Goal: Information Seeking & Learning: Stay updated

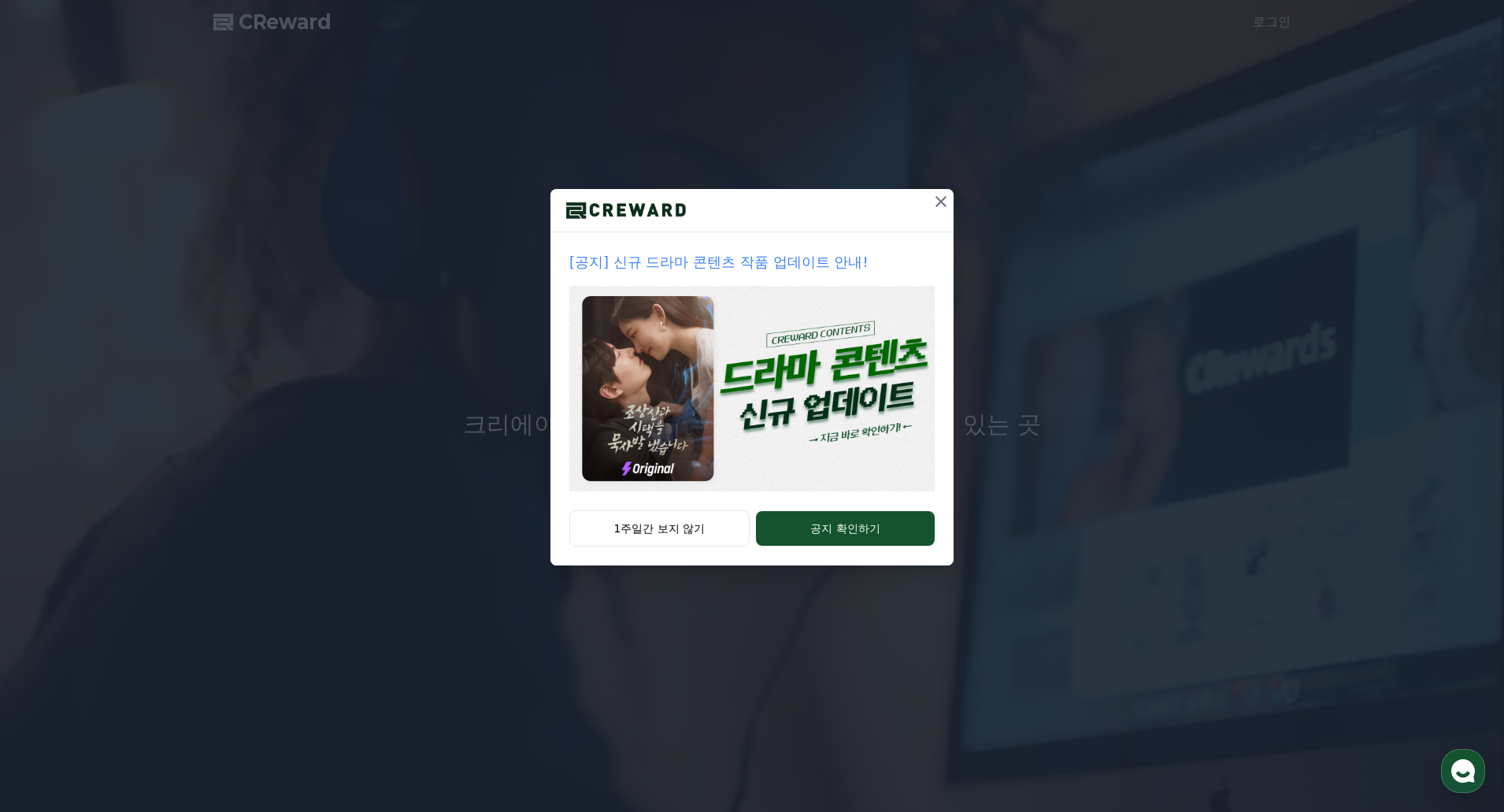
click at [754, 264] on p "[공지] 신규 드라마 콘텐츠 작품 업데이트 안내!" at bounding box center [752, 262] width 365 height 22
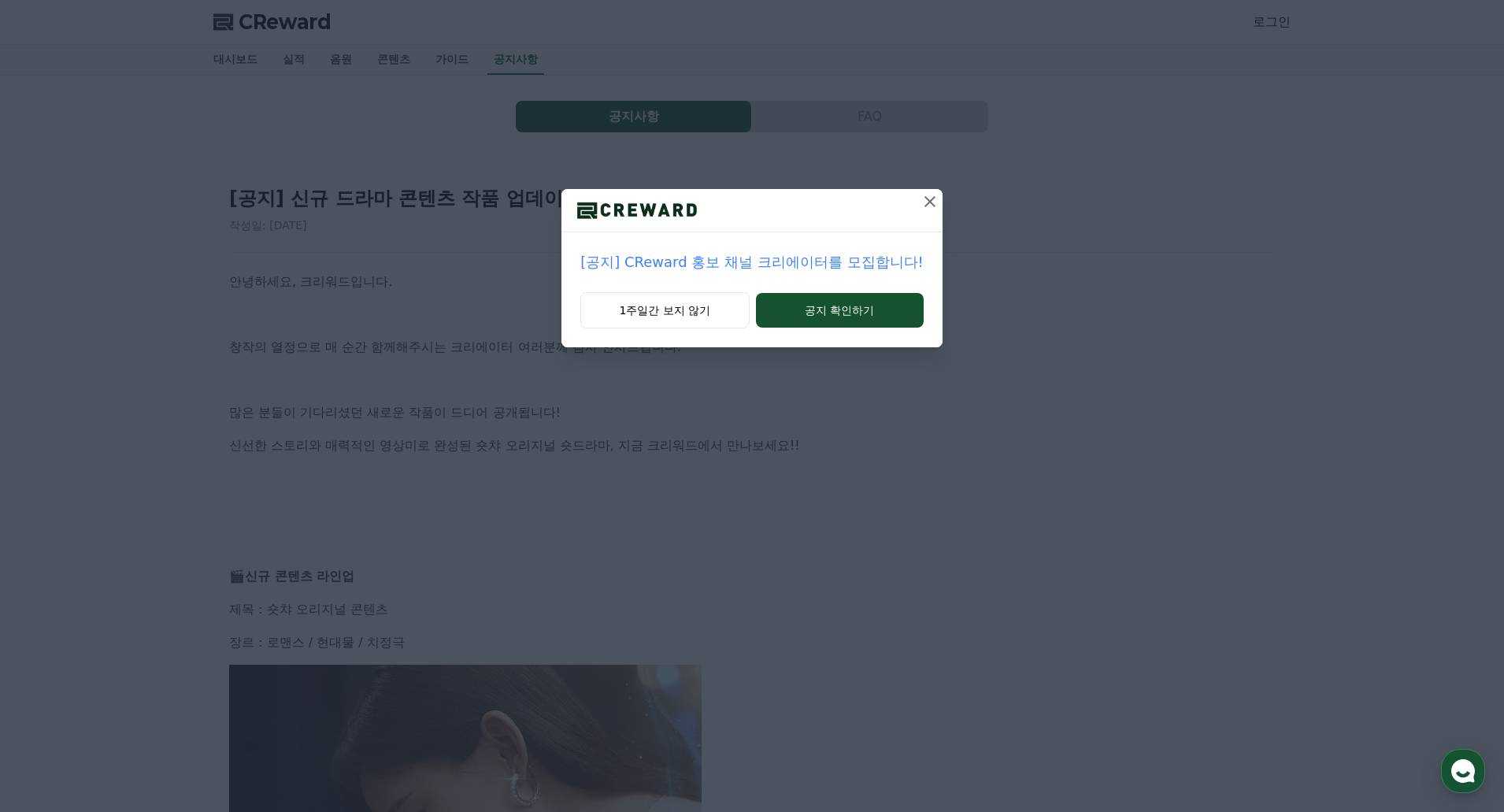
click at [925, 203] on icon at bounding box center [930, 201] width 11 height 11
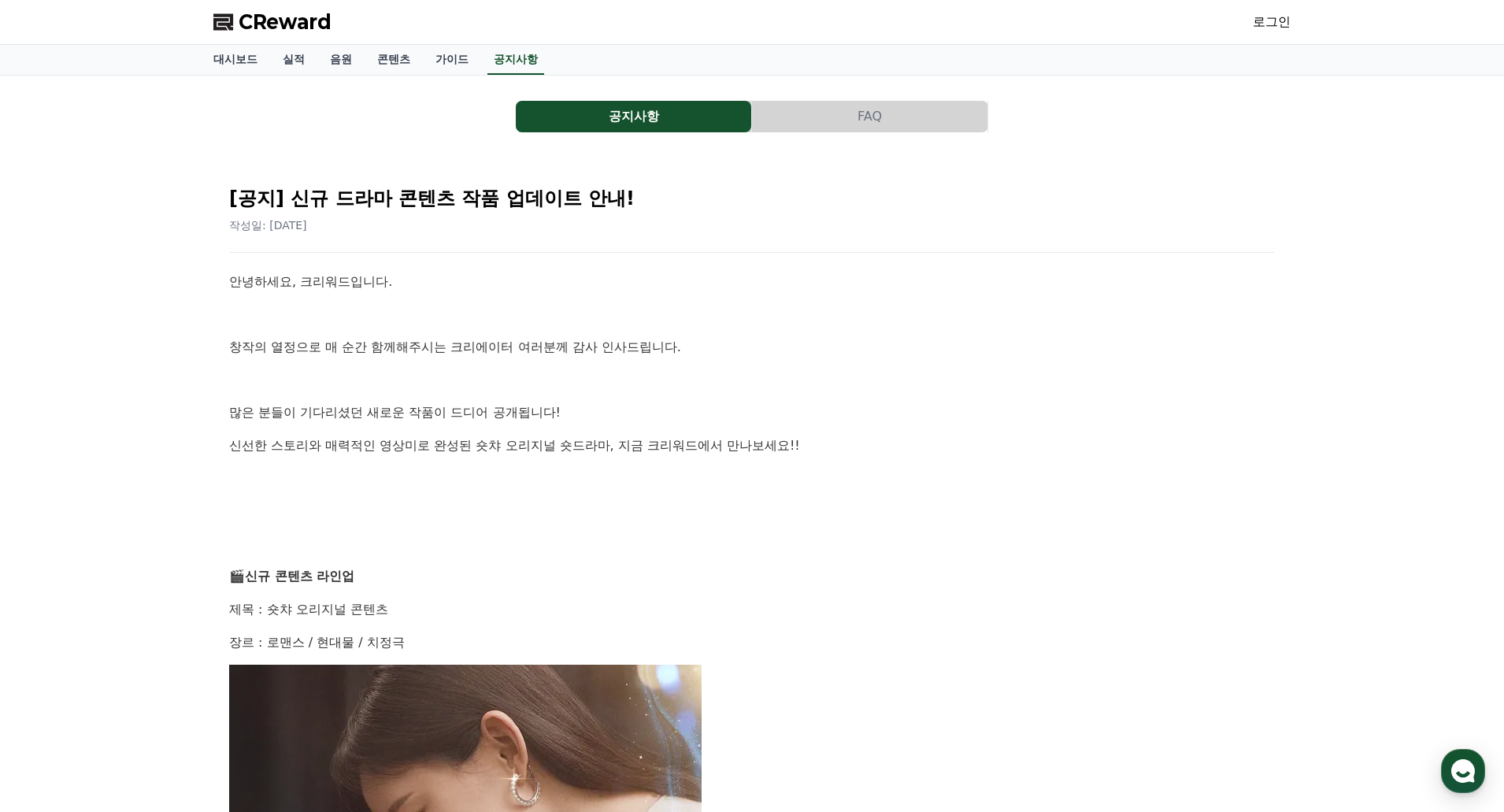
click at [802, 316] on p at bounding box center [752, 315] width 1046 height 21
click at [283, 59] on link "실적" at bounding box center [293, 59] width 47 height 30
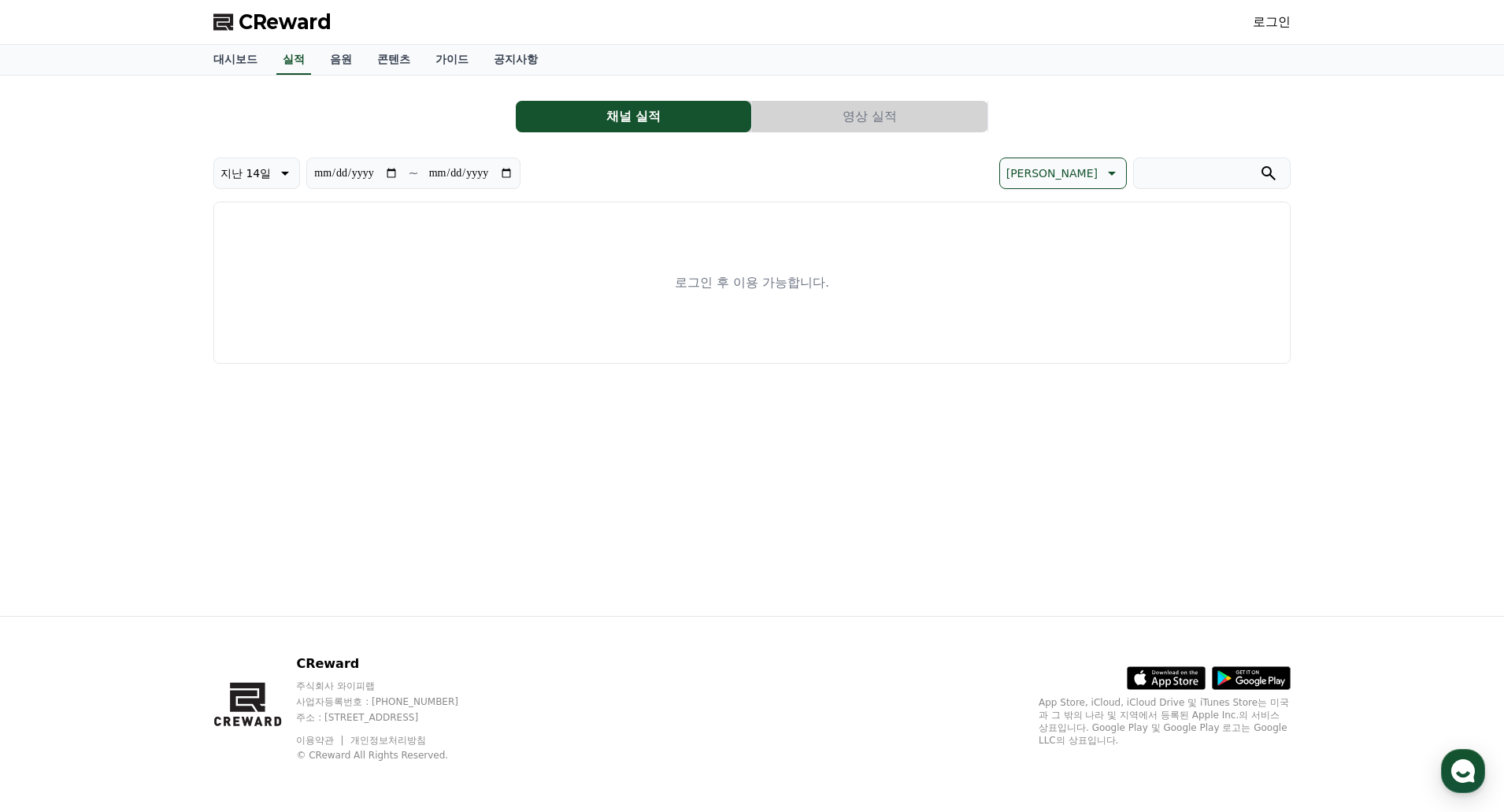
click at [462, 347] on div "로그인 후 이용 가능합니다." at bounding box center [752, 283] width 1078 height 162
click at [331, 59] on link "음원" at bounding box center [340, 59] width 47 height 30
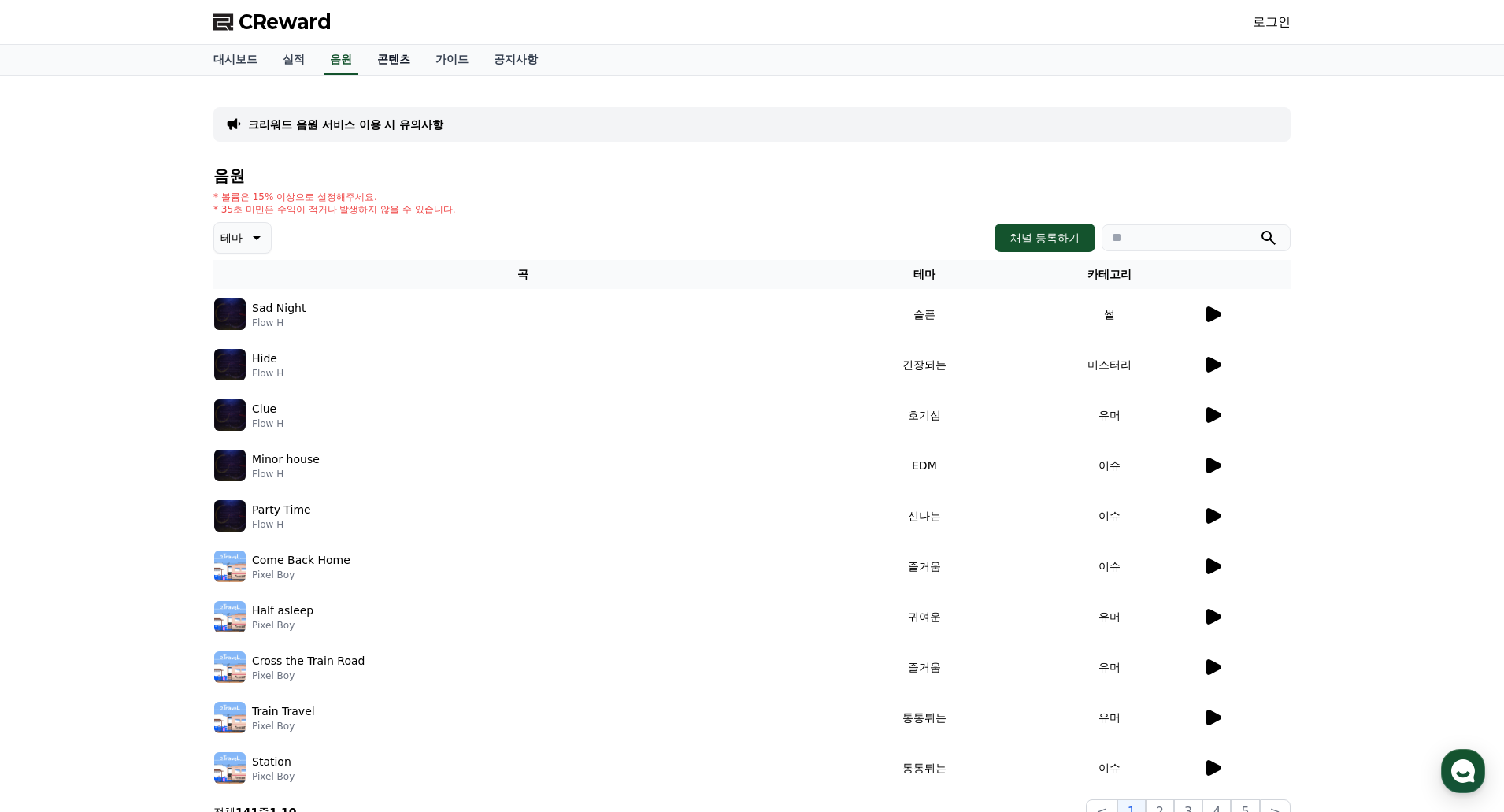
click at [387, 59] on link "콘텐츠" at bounding box center [393, 59] width 59 height 30
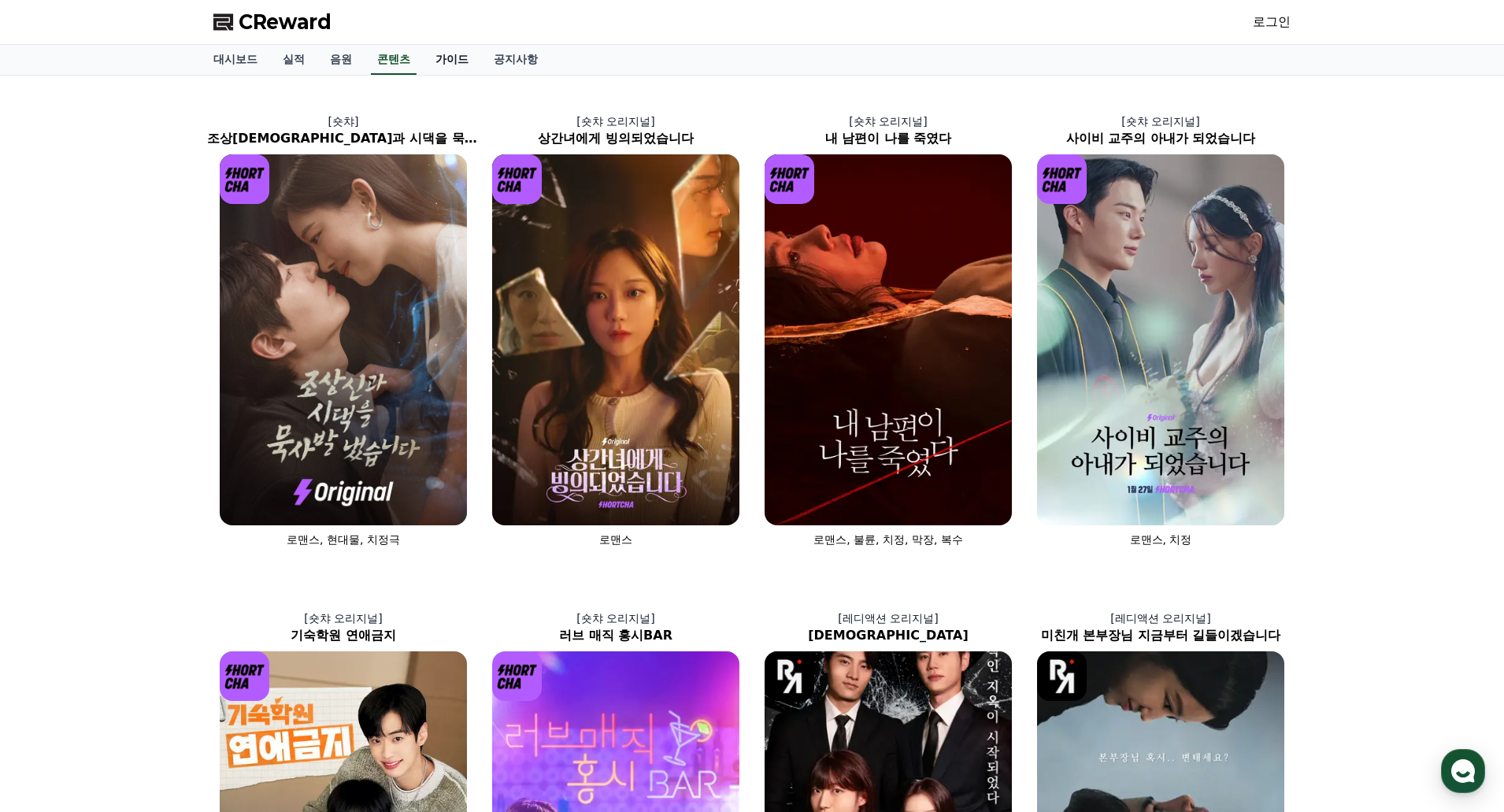
click at [446, 49] on link "가이드" at bounding box center [452, 59] width 59 height 30
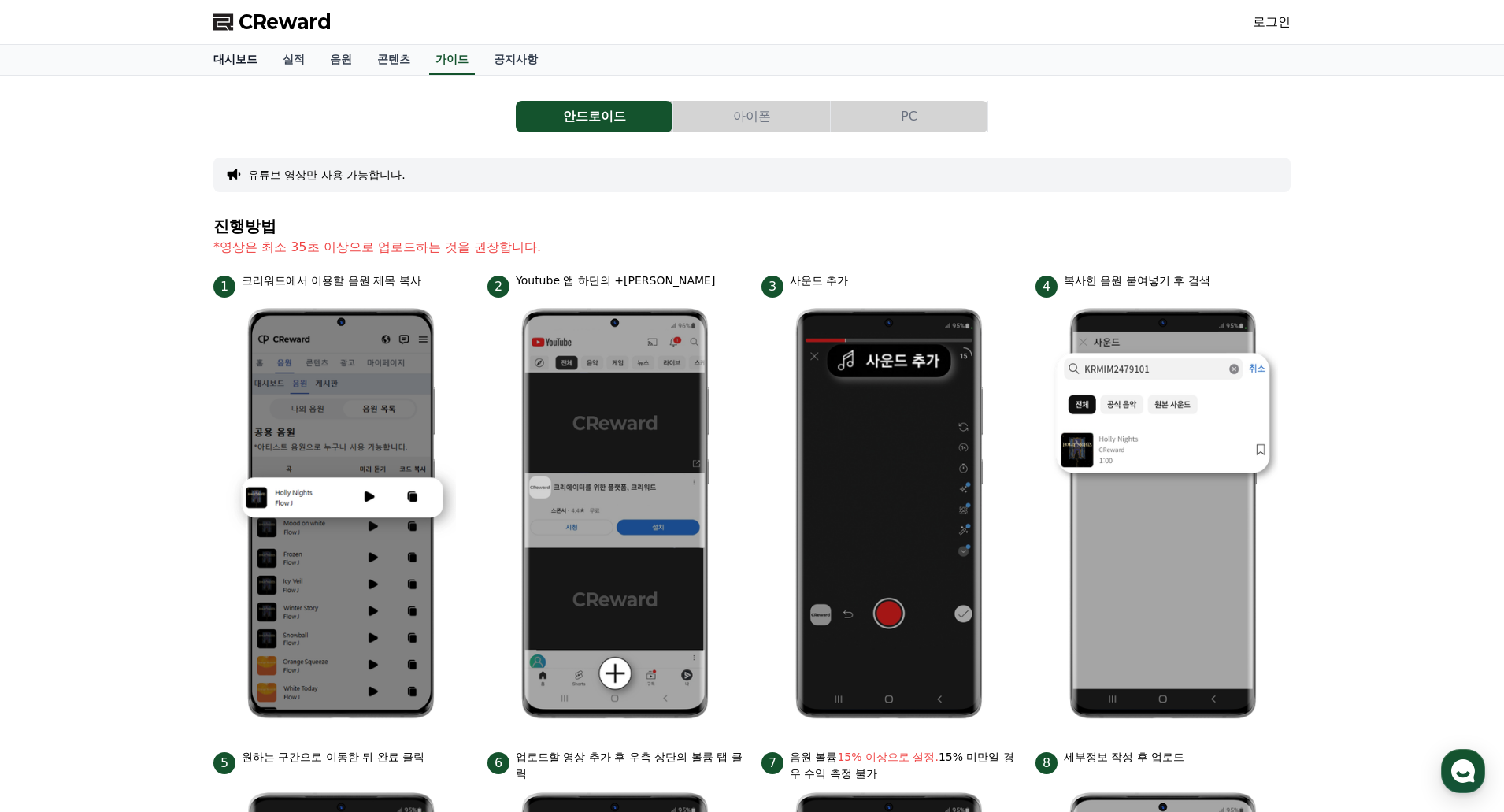
click at [225, 59] on link "대시보드" at bounding box center [236, 59] width 69 height 30
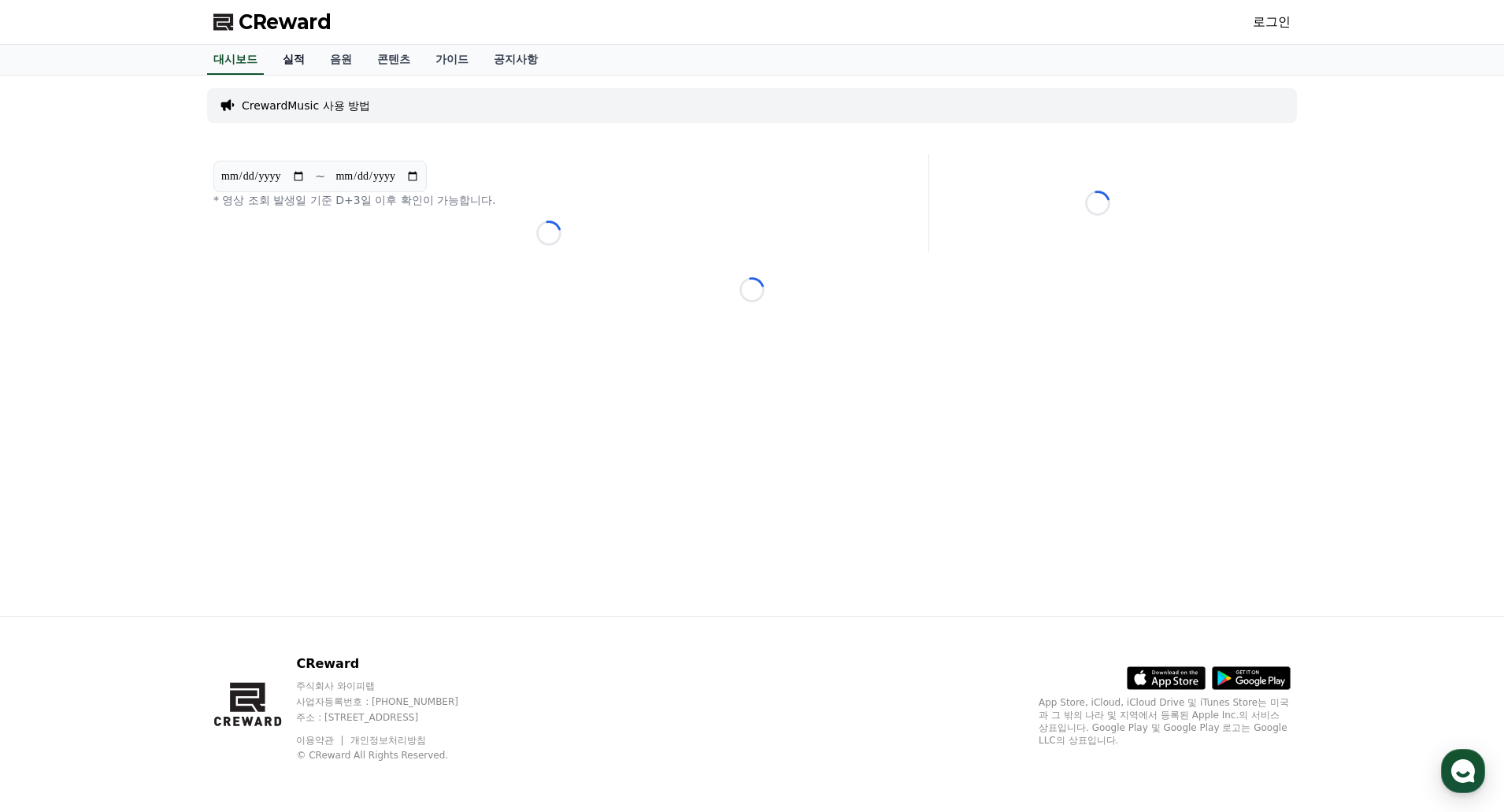
click at [282, 61] on link "실적" at bounding box center [293, 59] width 47 height 30
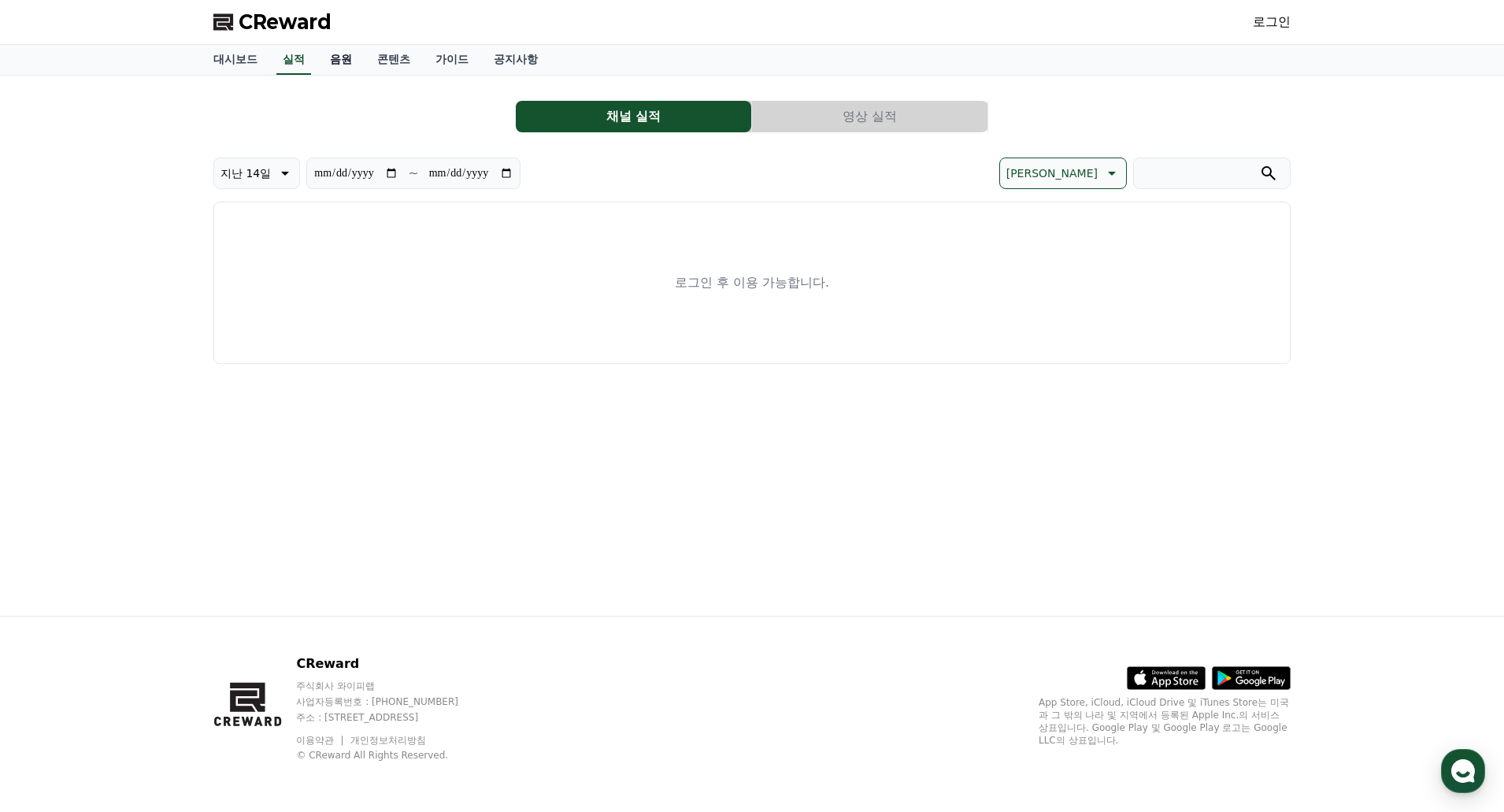
click at [353, 63] on link "음원" at bounding box center [340, 59] width 47 height 30
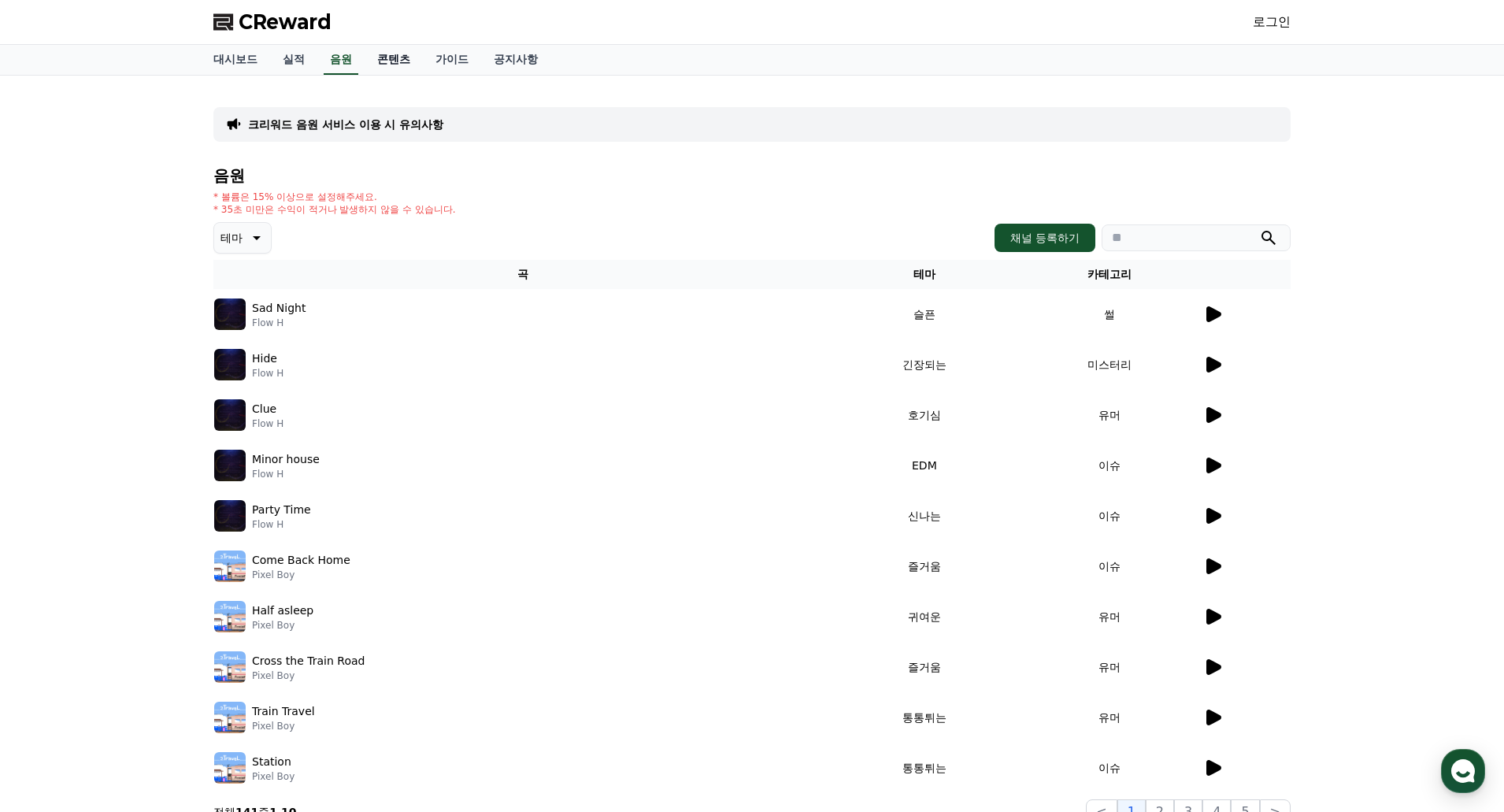
click at [379, 63] on link "콘텐츠" at bounding box center [393, 59] width 59 height 30
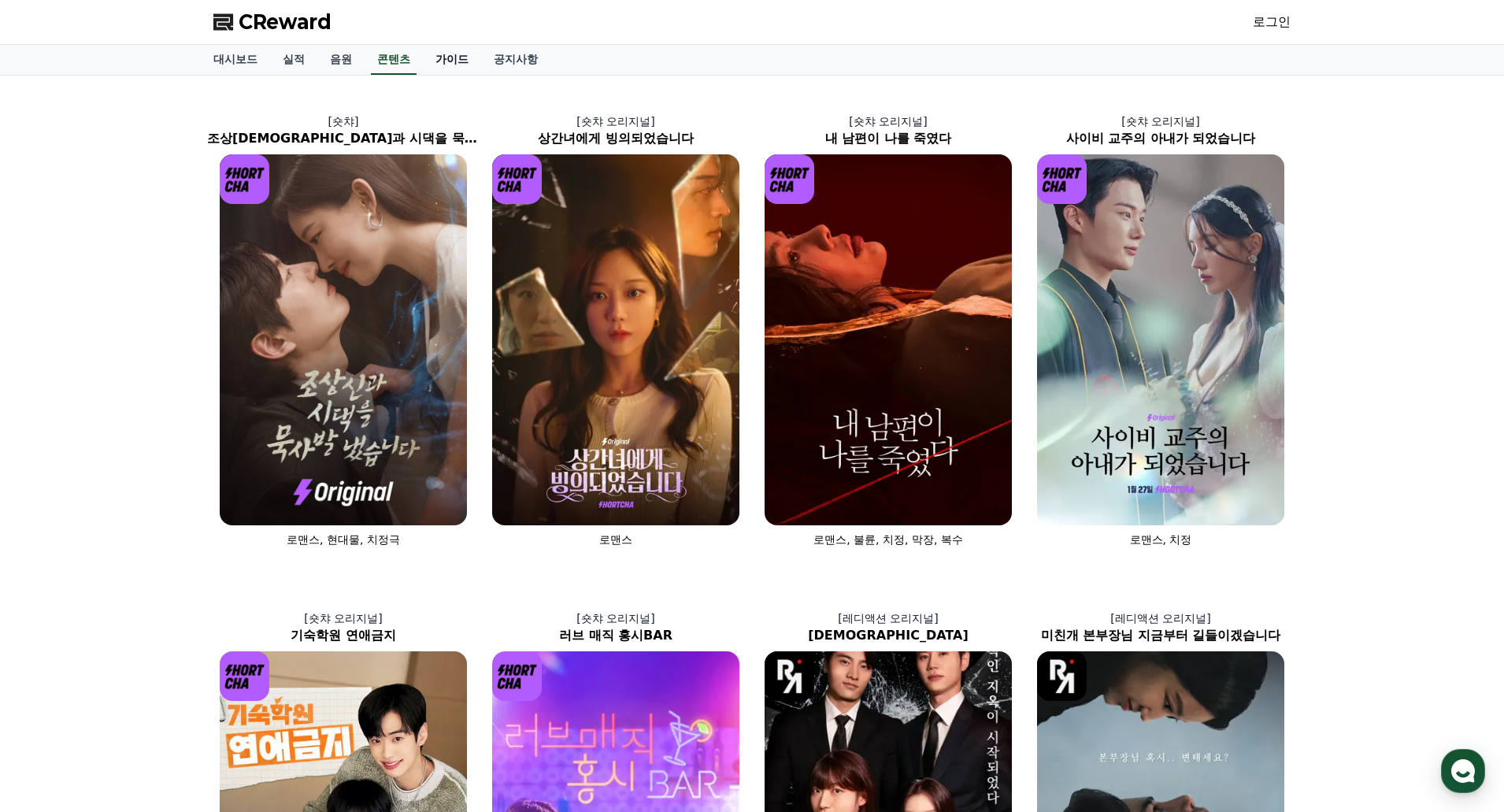
click at [452, 59] on link "가이드" at bounding box center [452, 59] width 59 height 30
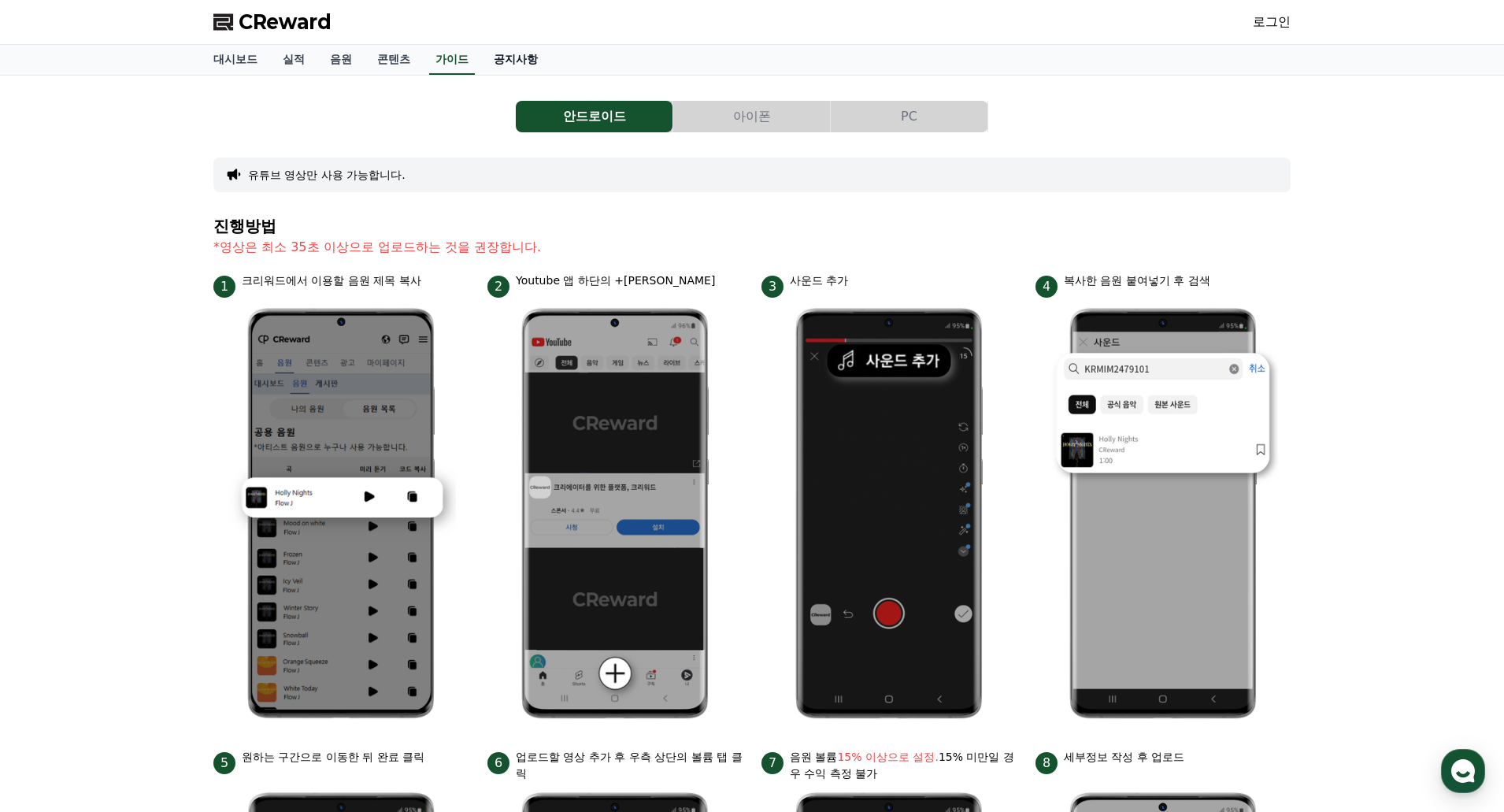
click at [507, 59] on link "공지사항" at bounding box center [516, 59] width 69 height 30
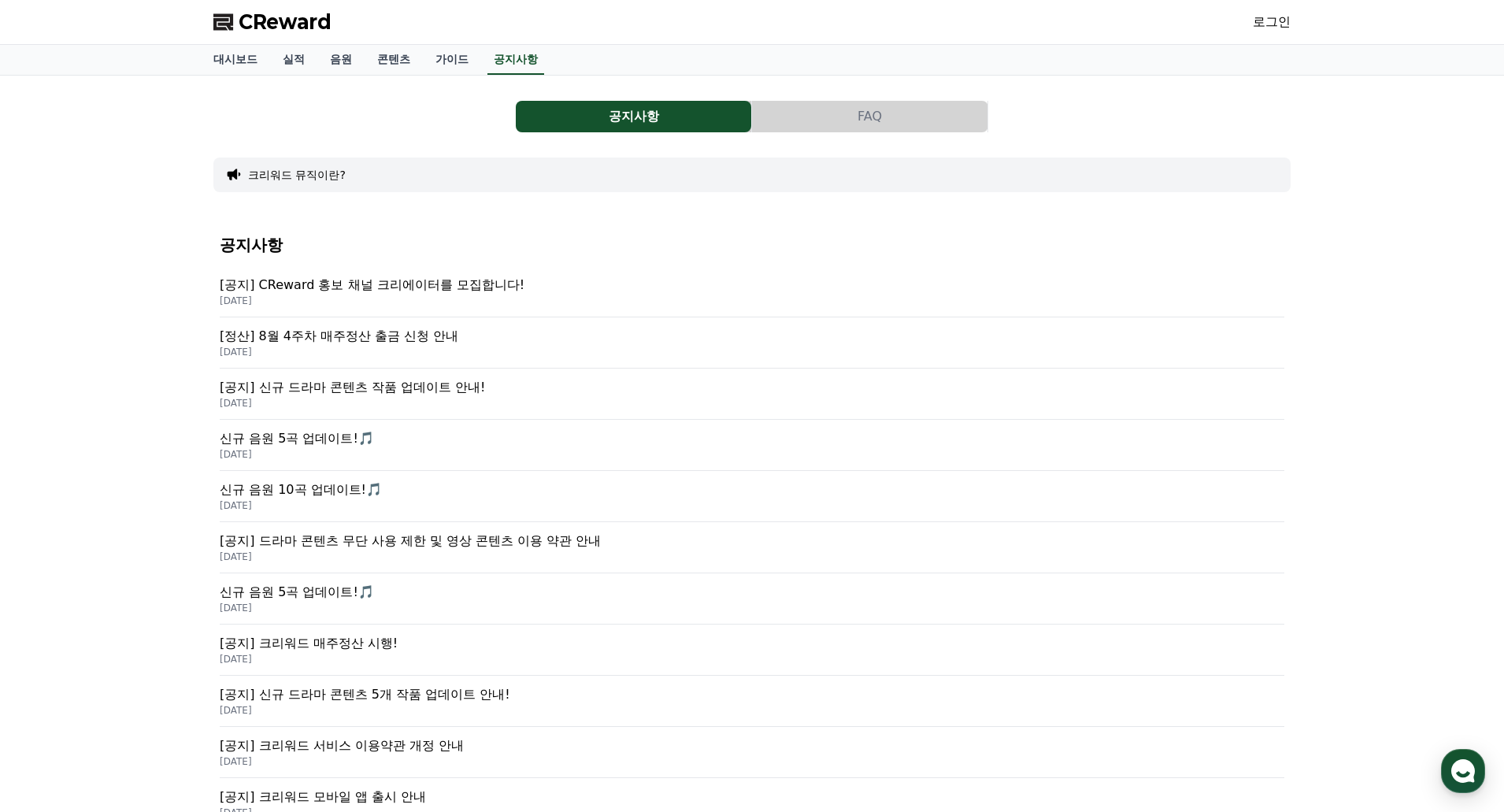
click at [368, 364] on div "[정산] 8월 4주차 매주정산 출금 신청 안내 2025-09-03" at bounding box center [752, 343] width 1064 height 51
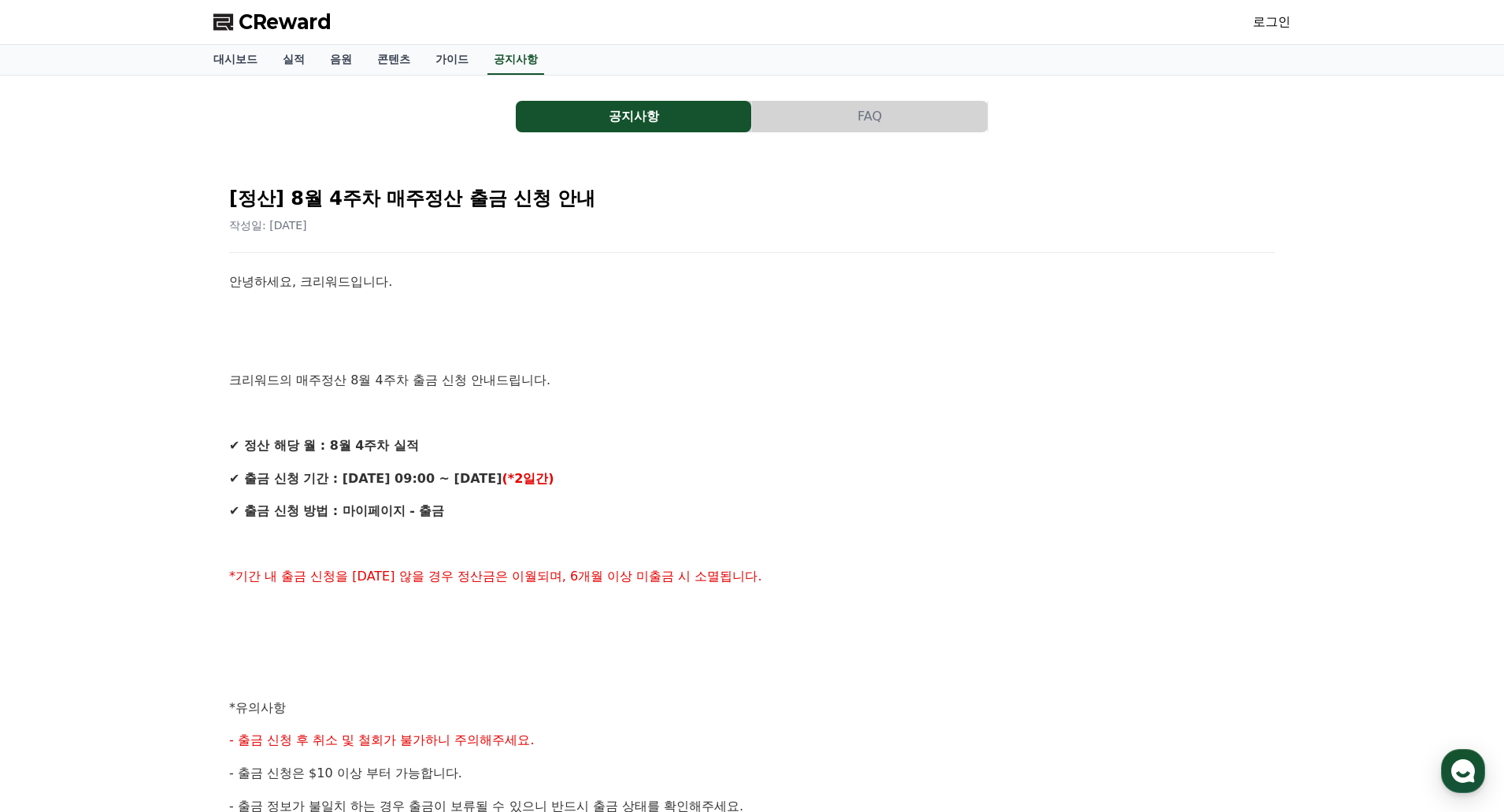
click at [549, 325] on div "안녕하세요, 크리워드입니다. 크리워드의 매주정산 8월 4주차 출금 신청 안내드립니다. ✔ 정산 해당 월 : 8월 4주차 실적 ✔ 출금 신청 기…" at bounding box center [752, 724] width 1046 height 905
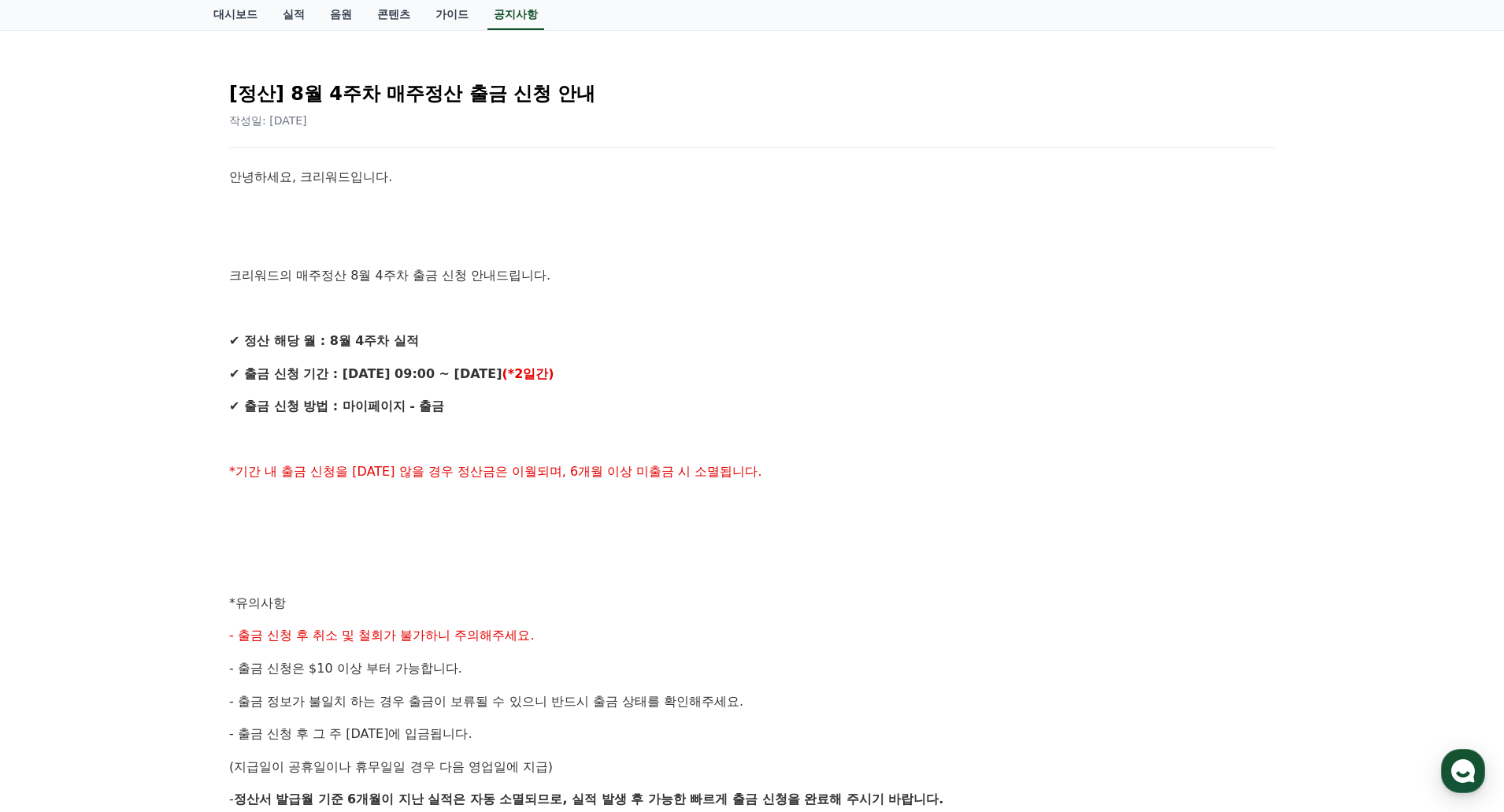
scroll to position [315, 0]
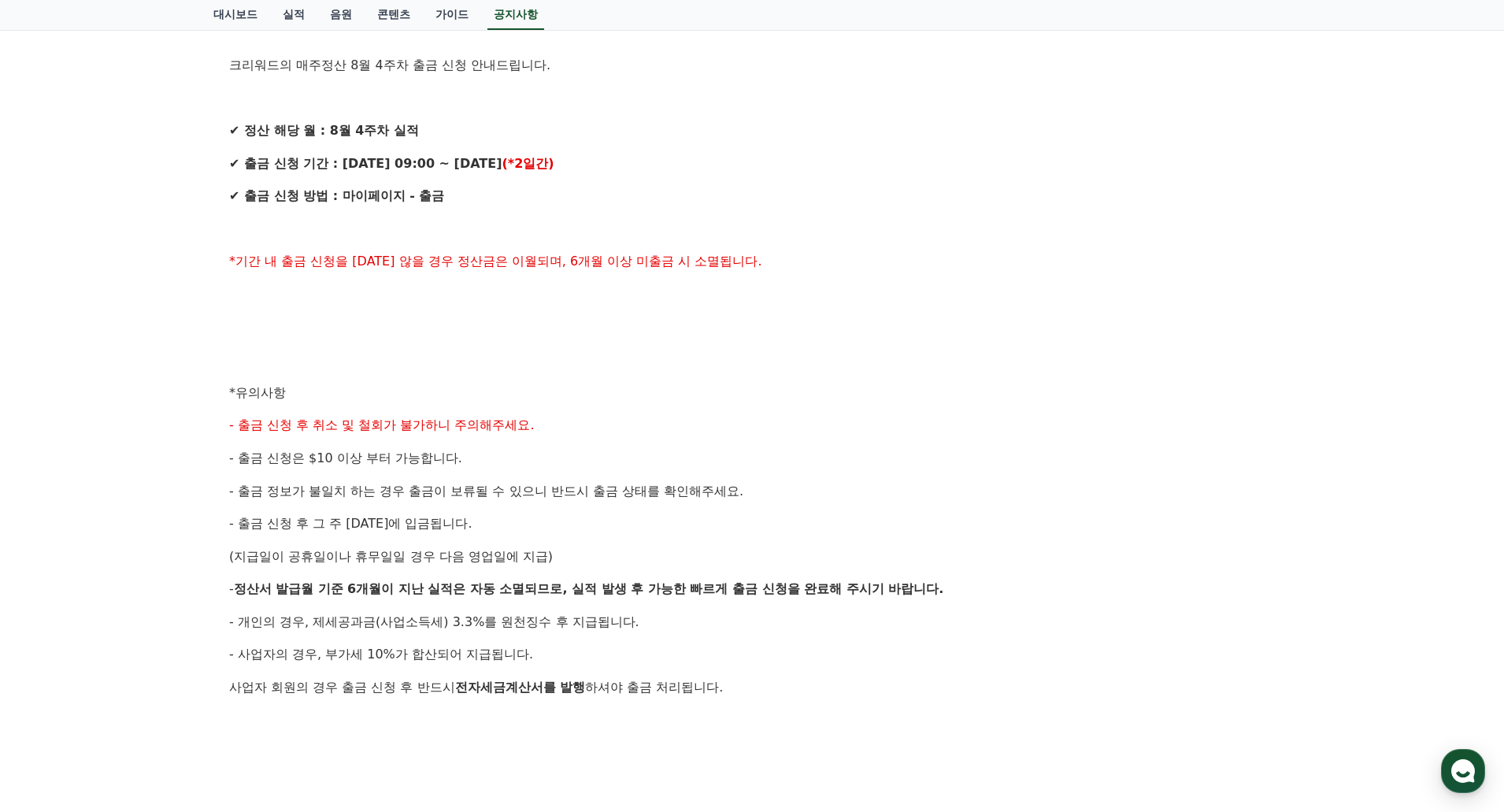
click at [549, 325] on p at bounding box center [752, 327] width 1046 height 21
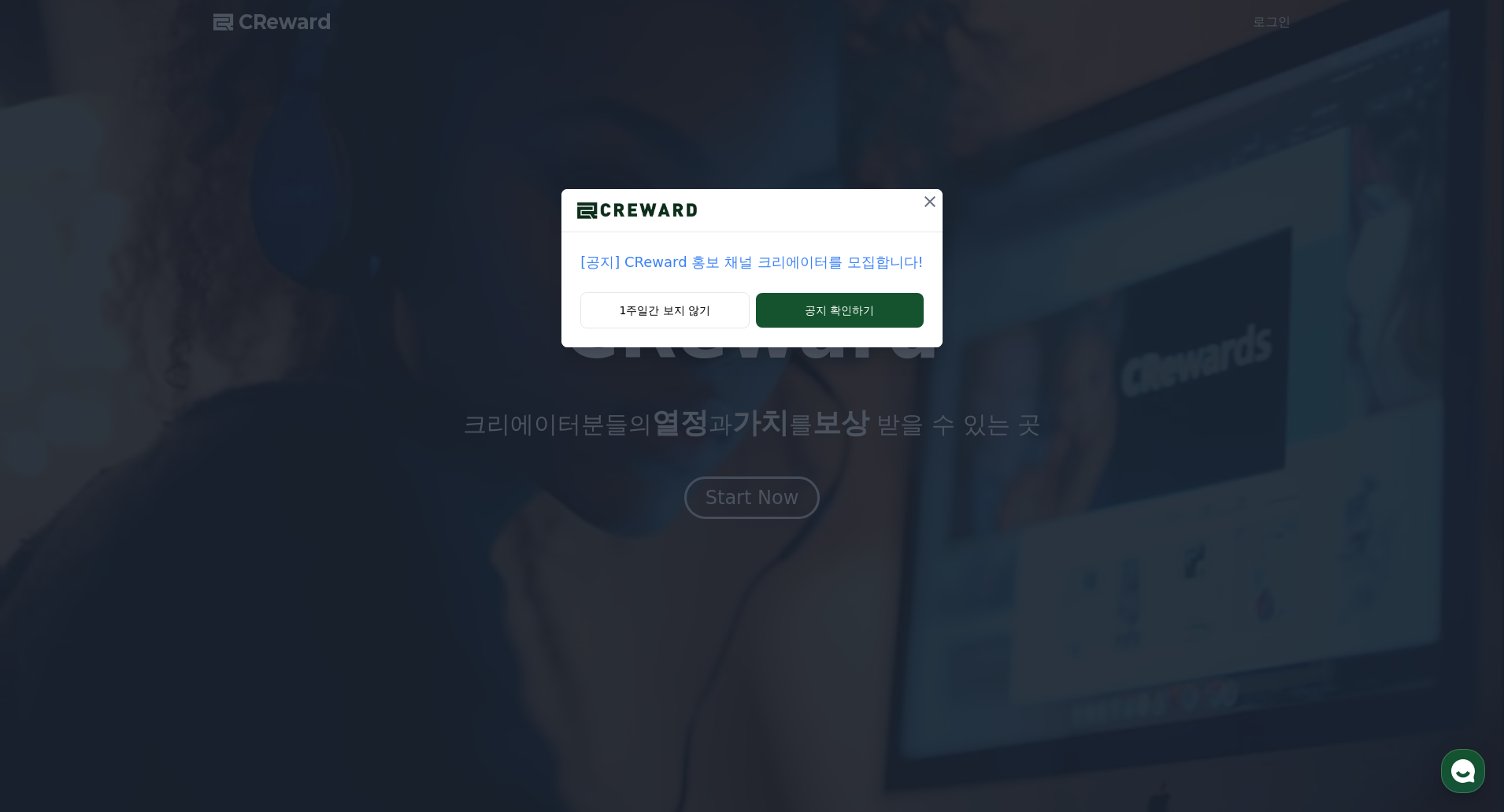
click at [921, 198] on icon at bounding box center [930, 202] width 19 height 19
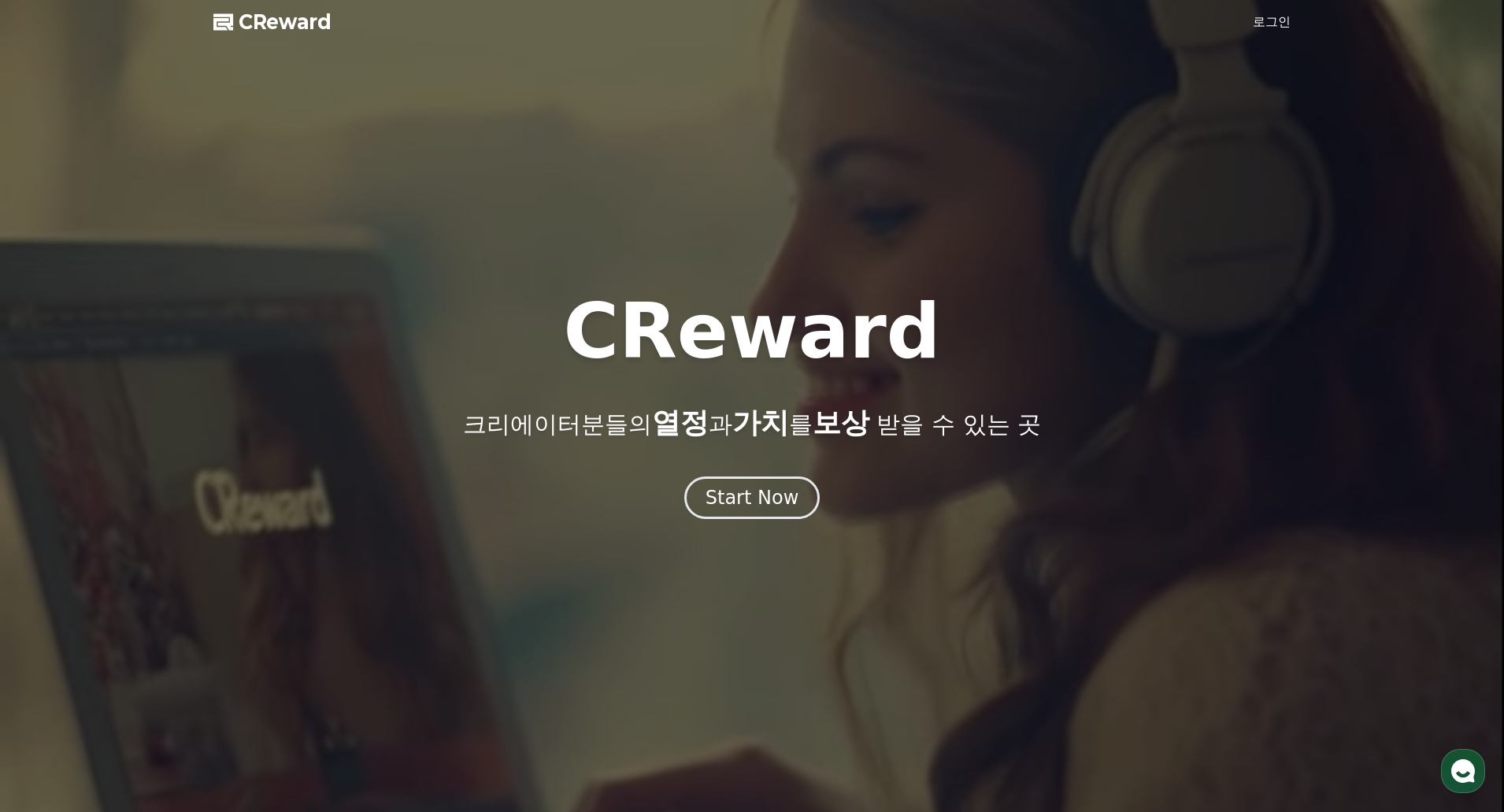
click at [301, 17] on span "CReward" at bounding box center [285, 21] width 93 height 25
